Goal: Task Accomplishment & Management: Use online tool/utility

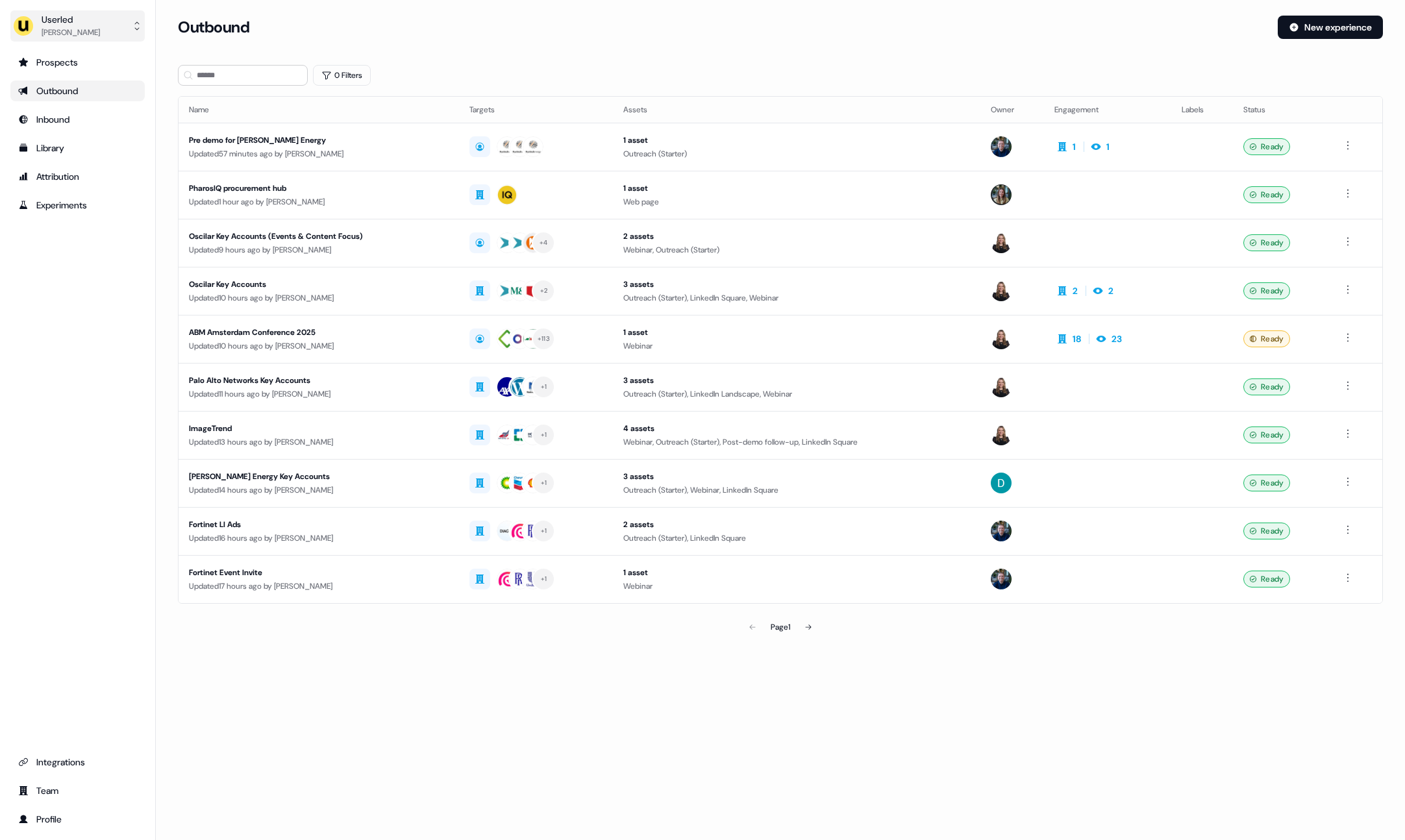
click at [70, 20] on div "Userled" at bounding box center [70, 20] width 59 height 13
click at [88, 59] on div "Impersonate (Admin)" at bounding box center [77, 61] width 123 height 24
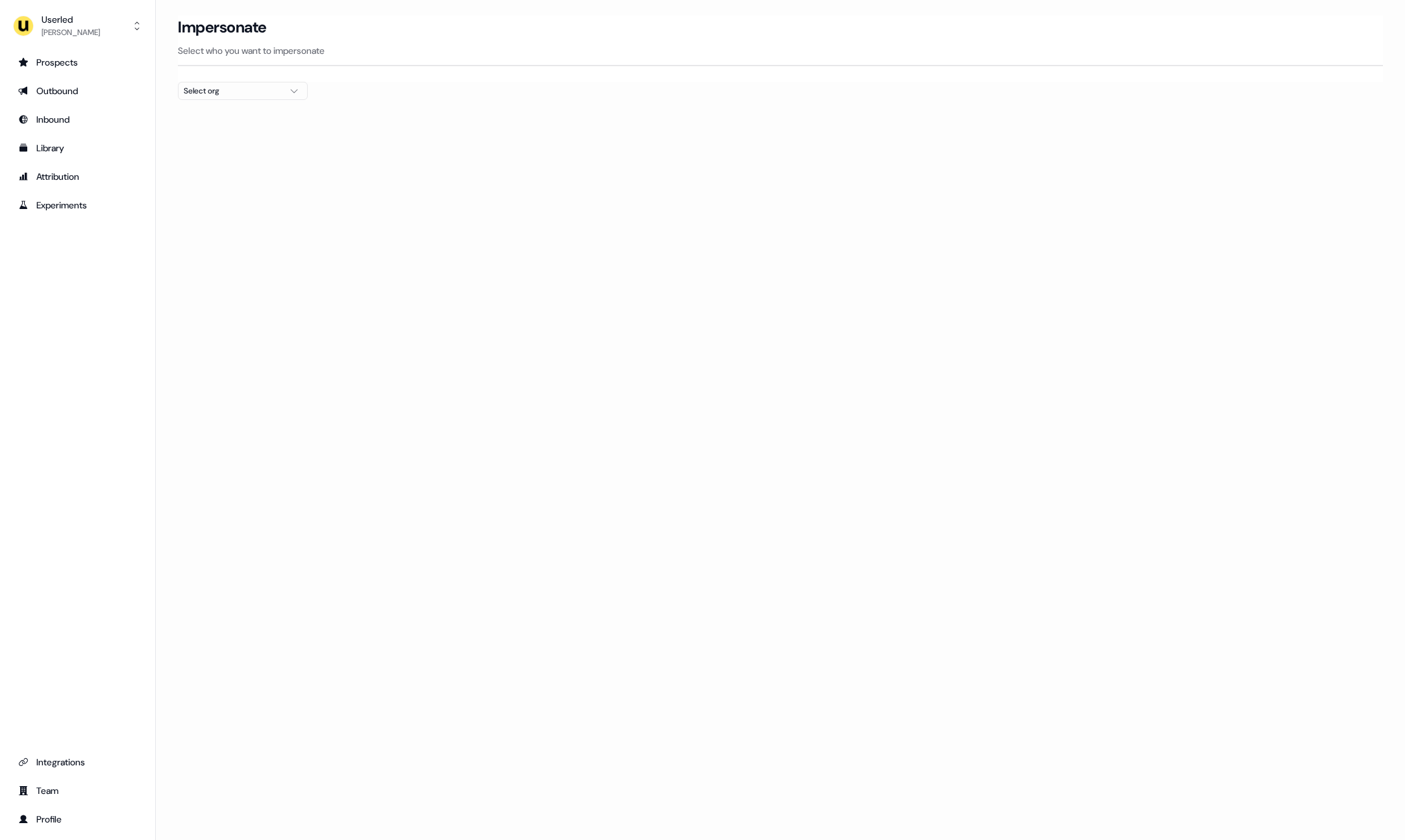
click at [238, 87] on div "Select org" at bounding box center [232, 91] width 97 height 13
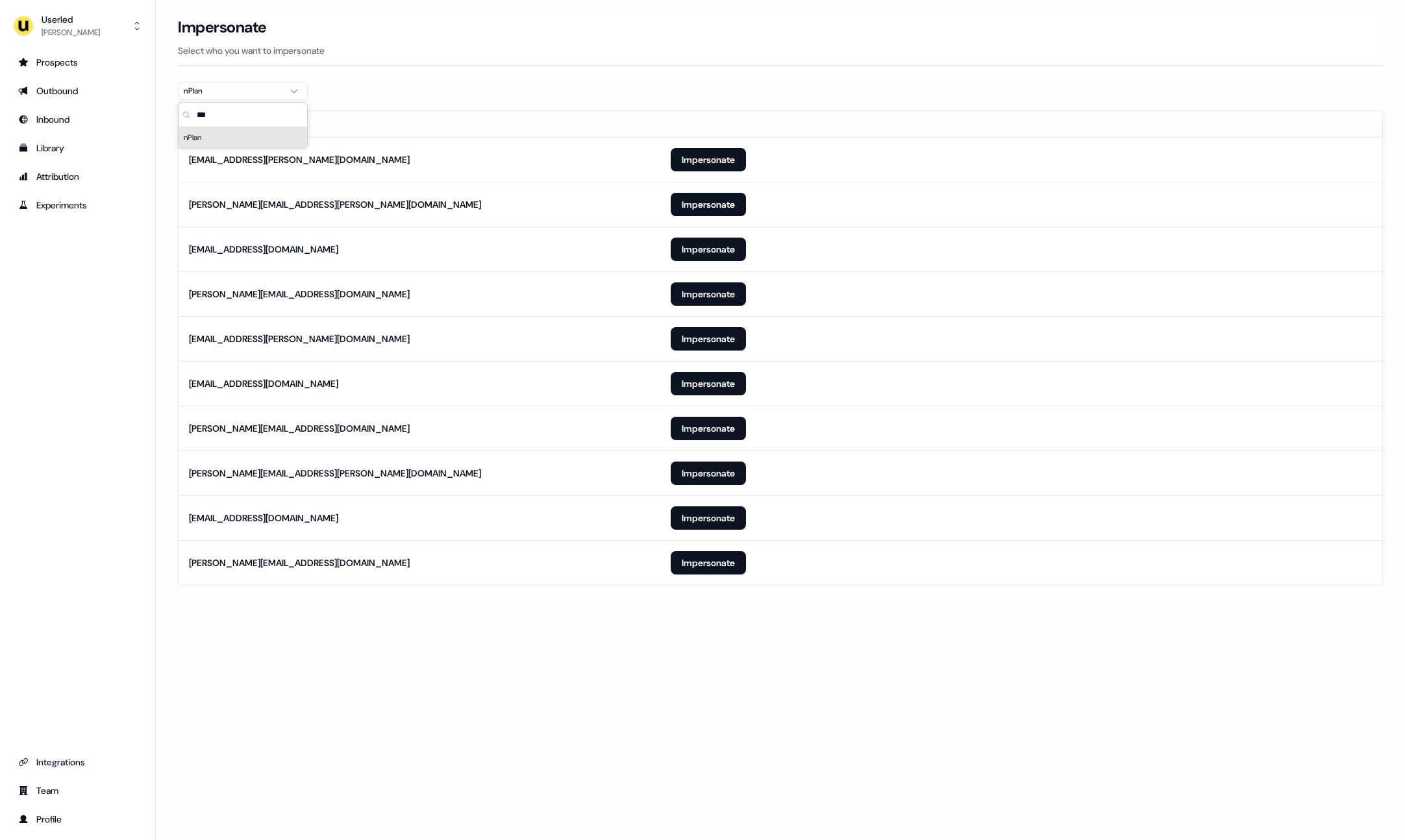
type input "***"
click at [118, 406] on div "Prospects Outbound Inbound Library Attribution Experiments Integrations Team Pr…" at bounding box center [78, 441] width 134 height 778
click at [685, 564] on button "Impersonate" at bounding box center [708, 563] width 75 height 24
